Goal: Task Accomplishment & Management: Use online tool/utility

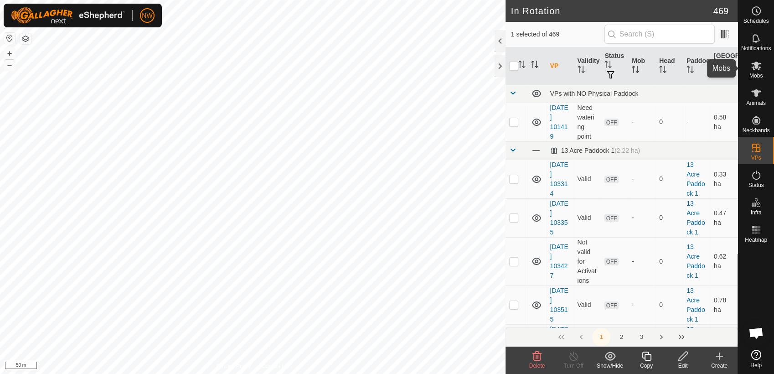
click at [759, 68] on icon at bounding box center [755, 65] width 11 height 11
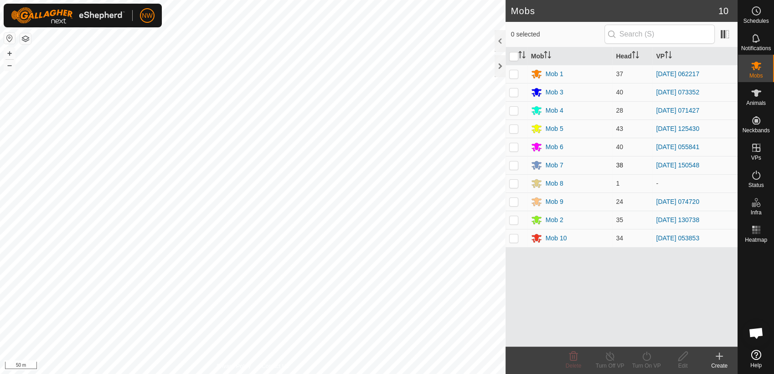
click at [515, 164] on p-checkbox at bounding box center [513, 164] width 9 height 7
checkbox input "true"
click at [607, 356] on icon at bounding box center [609, 355] width 11 height 11
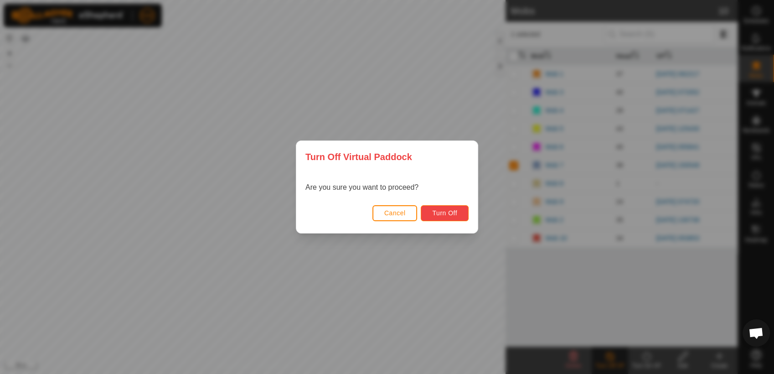
click at [442, 212] on span "Turn Off" at bounding box center [444, 212] width 25 height 7
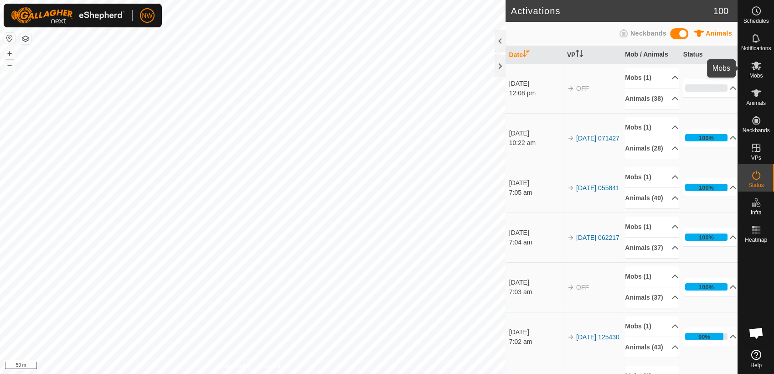
click at [754, 67] on icon at bounding box center [756, 66] width 10 height 9
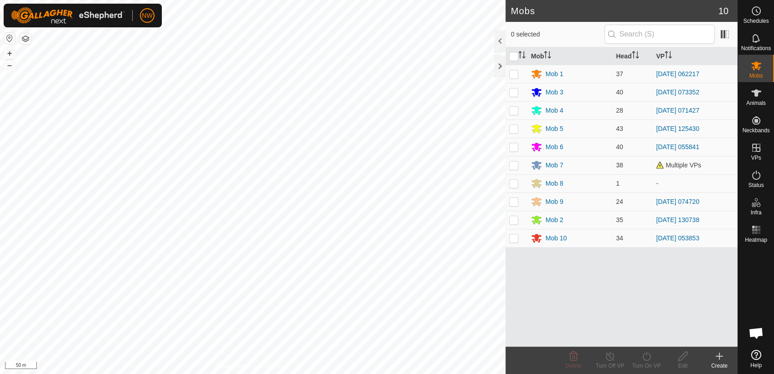
click at [511, 128] on p-checkbox at bounding box center [513, 128] width 9 height 7
checkbox input "true"
click at [515, 165] on p-checkbox at bounding box center [513, 164] width 9 height 7
checkbox input "true"
click at [517, 127] on p-checkbox at bounding box center [513, 128] width 9 height 7
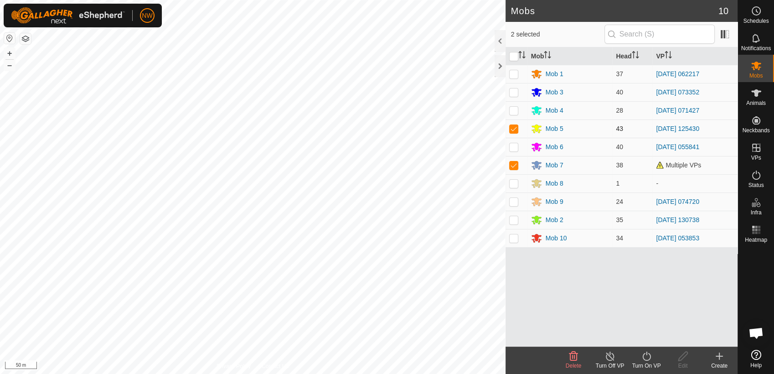
checkbox input "false"
click at [647, 358] on icon at bounding box center [646, 355] width 11 height 11
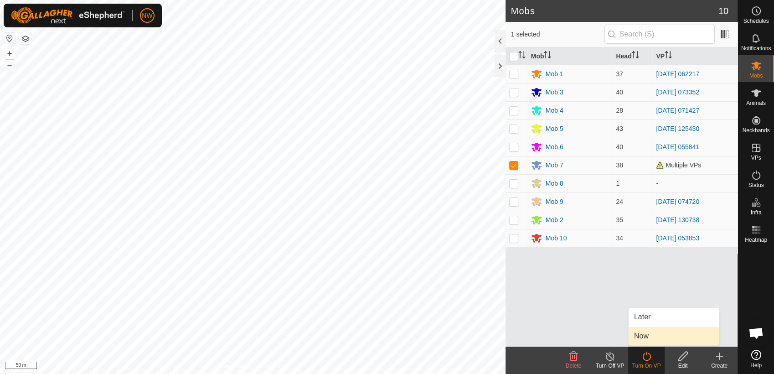
click at [644, 334] on link "Now" at bounding box center [673, 336] width 90 height 18
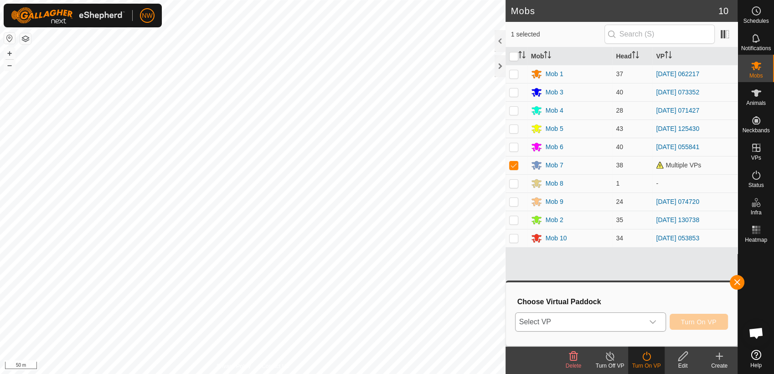
click at [656, 321] on icon "dropdown trigger" at bounding box center [652, 321] width 7 height 7
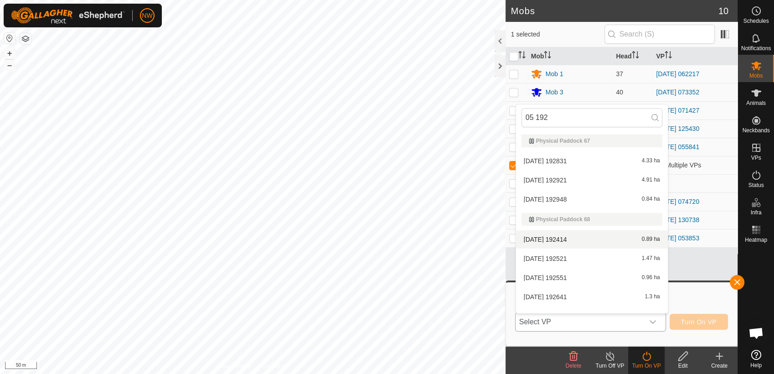
scroll to position [11, 0]
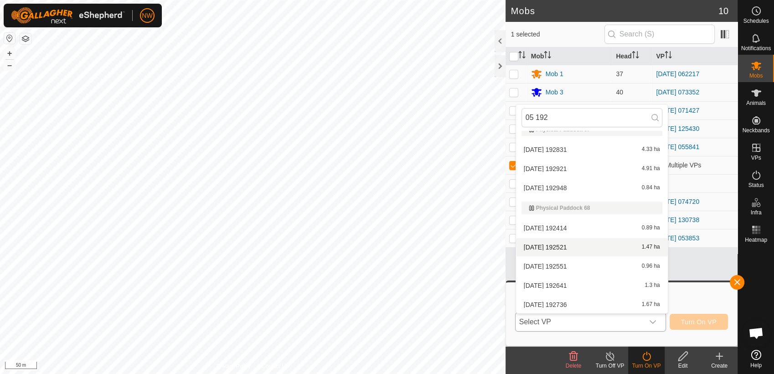
type input "05 192"
click at [554, 245] on li "[DATE] 192521 1.47 ha" at bounding box center [592, 247] width 152 height 18
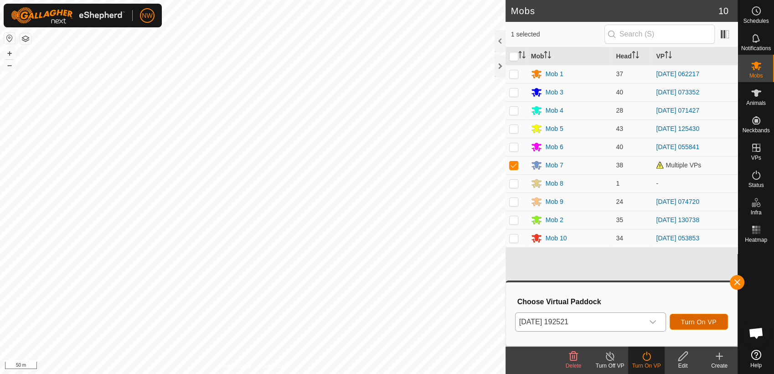
click at [699, 320] on span "Turn On VP" at bounding box center [699, 321] width 36 height 7
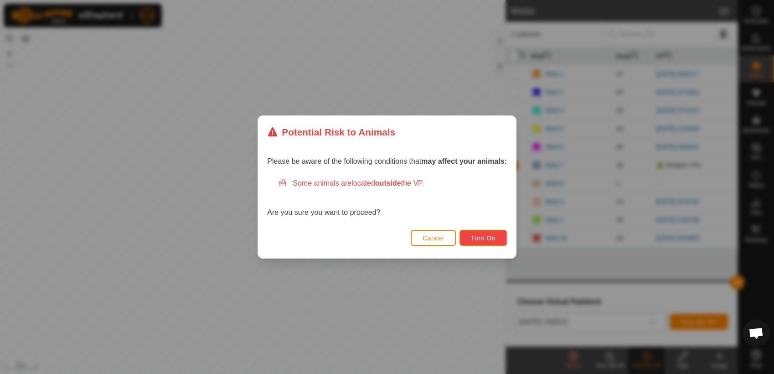
click at [482, 233] on button "Turn On" at bounding box center [482, 238] width 47 height 16
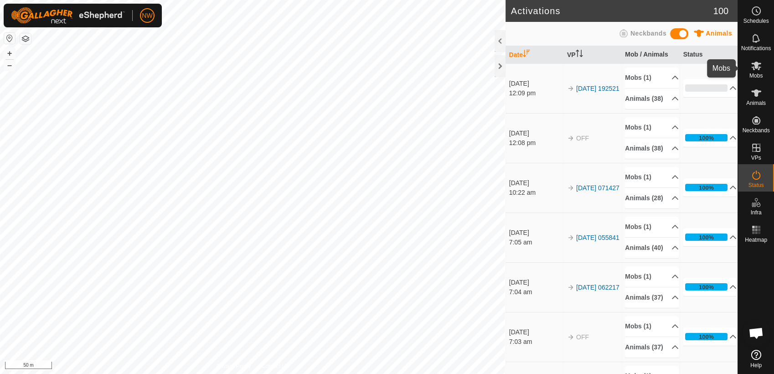
click at [754, 67] on icon at bounding box center [756, 66] width 10 height 9
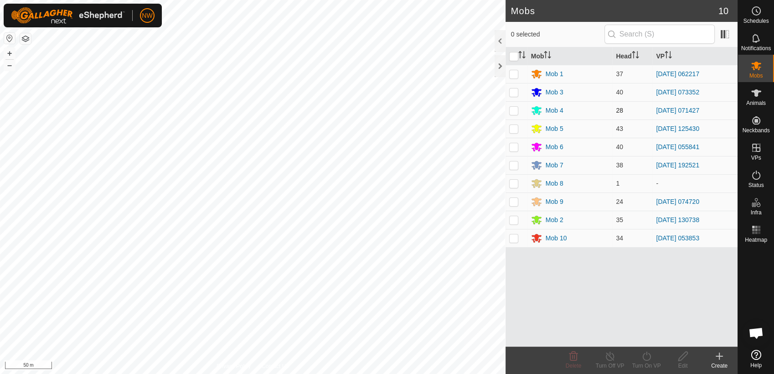
click at [514, 112] on p-checkbox at bounding box center [513, 110] width 9 height 7
checkbox input "true"
click at [605, 355] on icon at bounding box center [609, 355] width 8 height 9
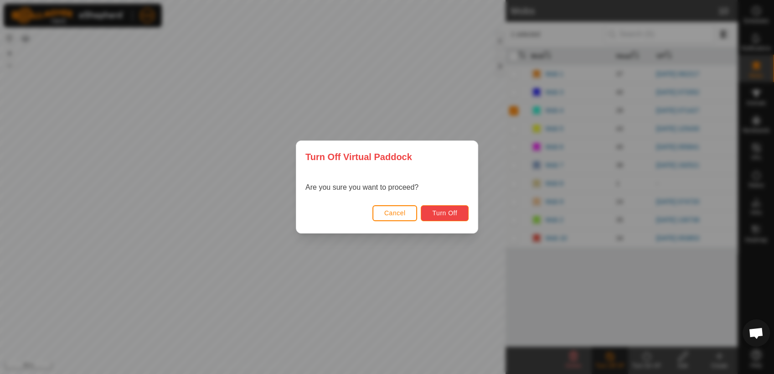
drag, startPoint x: 456, startPoint y: 210, endPoint x: 452, endPoint y: 218, distance: 8.4
click at [452, 218] on button "Turn Off" at bounding box center [444, 213] width 48 height 16
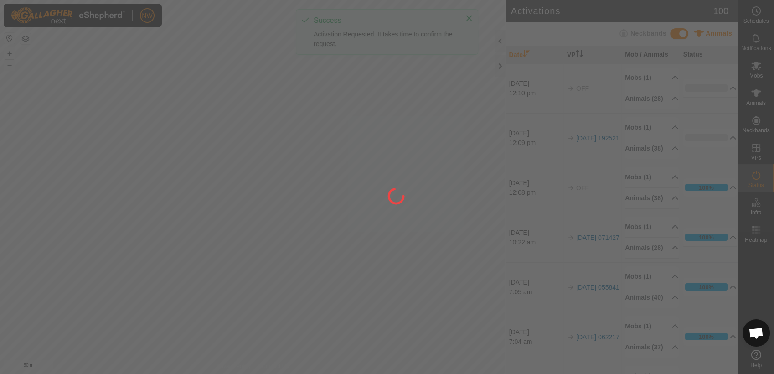
drag, startPoint x: 463, startPoint y: 282, endPoint x: 362, endPoint y: 273, distance: 101.1
click at [362, 273] on div at bounding box center [387, 187] width 774 height 374
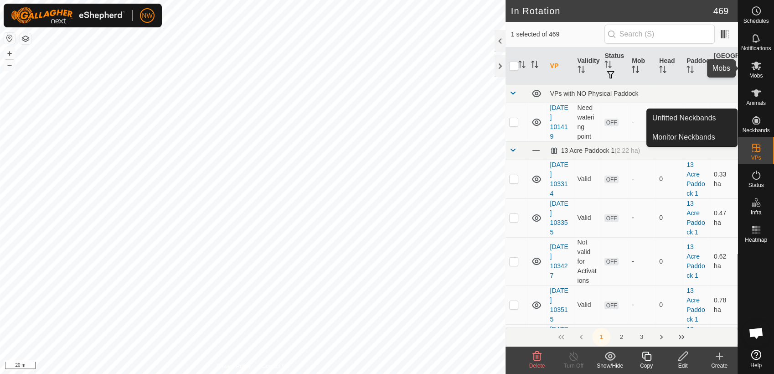
click at [756, 67] on icon at bounding box center [756, 66] width 10 height 9
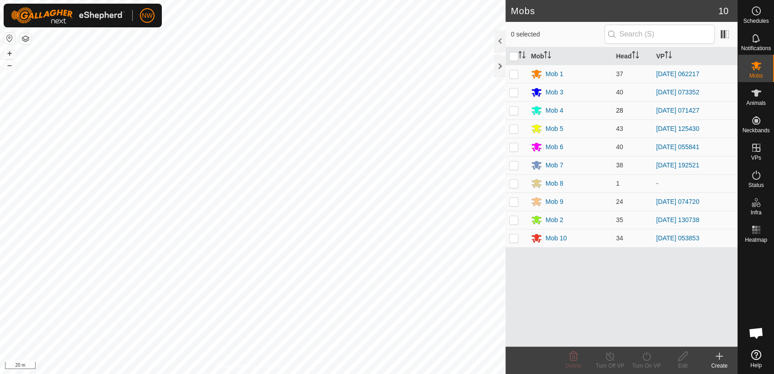
click at [513, 109] on p-checkbox at bounding box center [513, 110] width 9 height 7
checkbox input "true"
click at [648, 358] on icon at bounding box center [646, 355] width 11 height 11
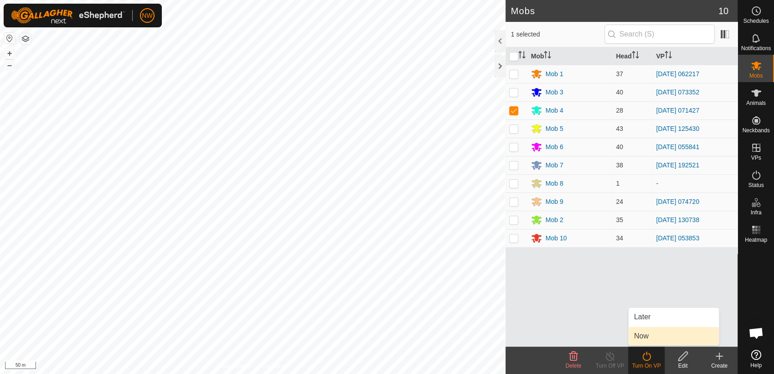
click at [647, 337] on link "Now" at bounding box center [673, 336] width 90 height 18
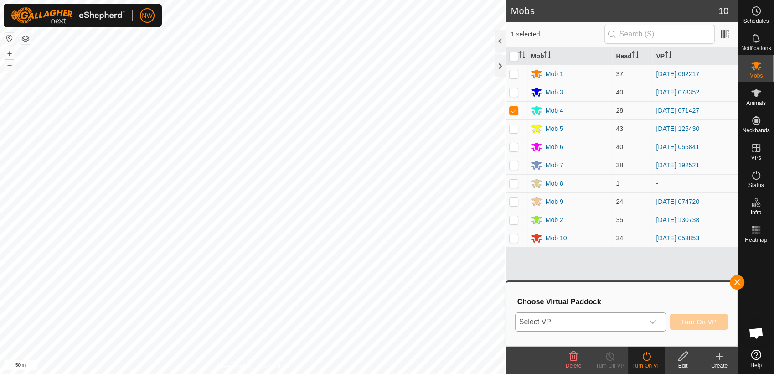
click at [655, 318] on icon "dropdown trigger" at bounding box center [652, 321] width 7 height 7
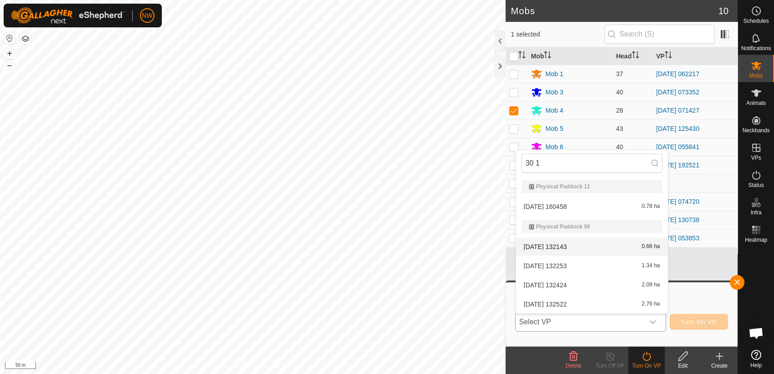
type input "30 1"
click at [558, 243] on li "[DATE] 132143 0.66 ha" at bounding box center [592, 246] width 152 height 18
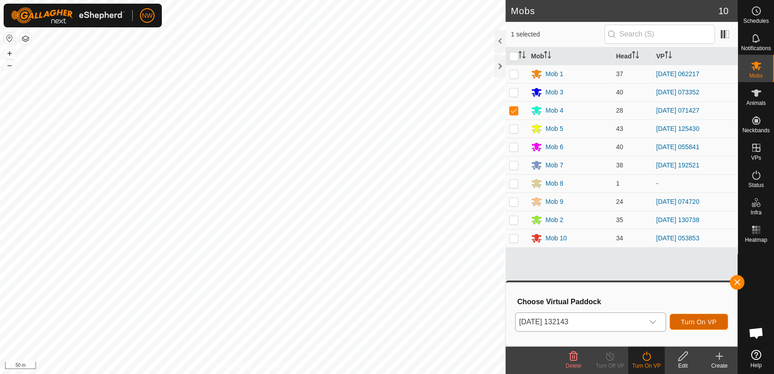
click at [695, 321] on span "Turn On VP" at bounding box center [699, 321] width 36 height 7
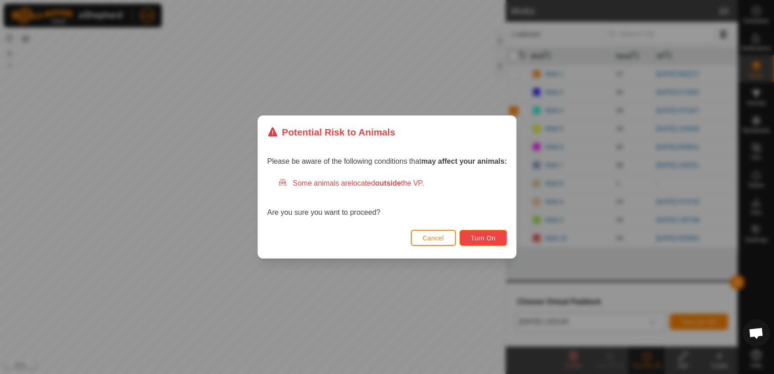
click at [487, 234] on span "Turn On" at bounding box center [483, 237] width 25 height 7
